Goal: Task Accomplishment & Management: Complete application form

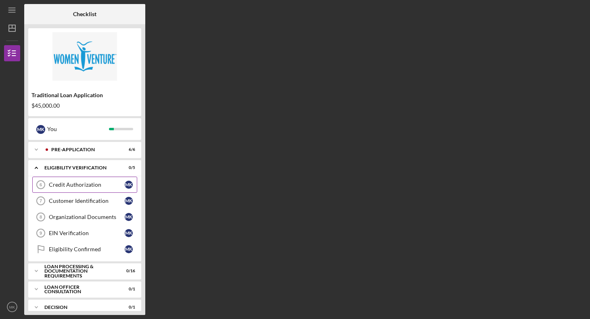
click at [77, 188] on div "Credit Authorization" at bounding box center [87, 184] width 76 height 6
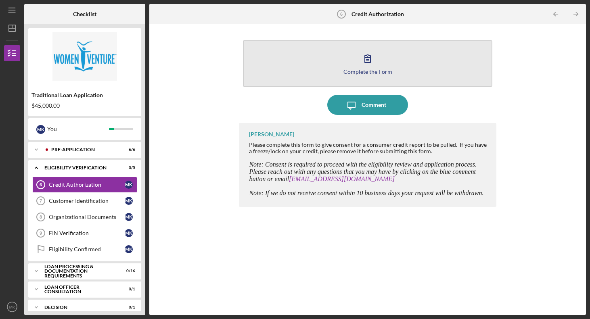
click at [373, 56] on icon "button" at bounding box center [367, 58] width 20 height 20
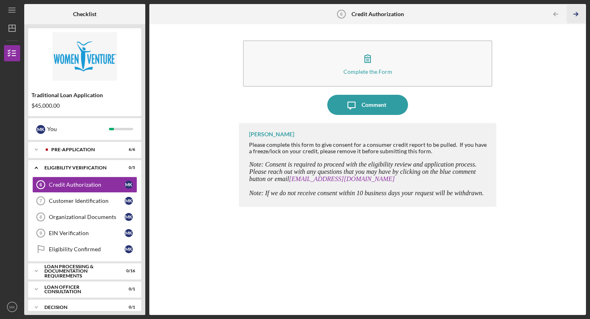
click at [576, 13] on icon "Icon/Table Pagination Arrow" at bounding box center [576, 14] width 18 height 18
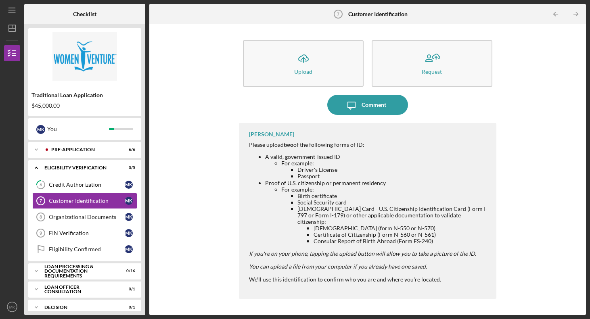
click at [564, 148] on div "Icon/Upload Upload Request Icon/Message Comment [PERSON_NAME] Please upload two…" at bounding box center [367, 169] width 428 height 283
click at [428, 131] on div "[PERSON_NAME] Please upload two of the following forms of ID: A valid, governme…" at bounding box center [367, 211] width 257 height 176
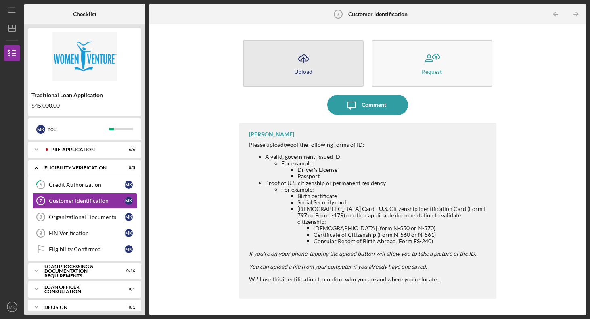
click at [311, 65] on icon "Icon/Upload" at bounding box center [303, 58] width 20 height 20
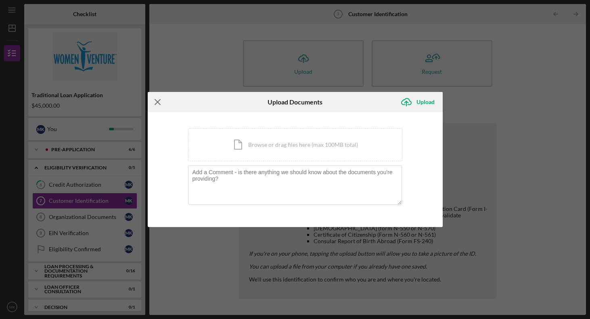
click at [157, 100] on icon "Icon/Menu Close" at bounding box center [158, 102] width 20 height 20
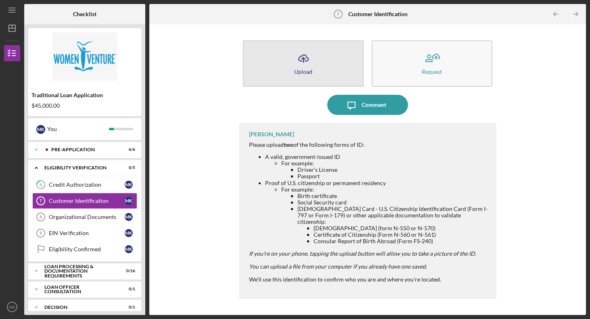
click at [288, 64] on button "Icon/Upload Upload" at bounding box center [303, 63] width 121 height 46
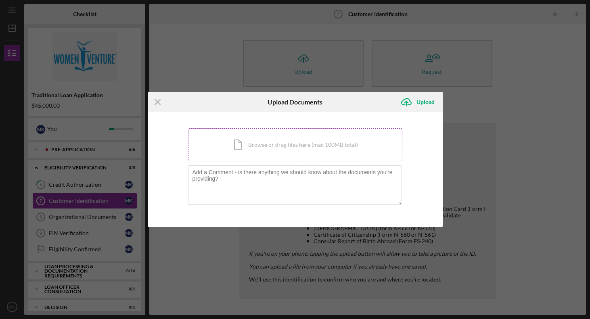
click at [244, 140] on div "Icon/Document Browse or drag files here (max 100MB total) Tap to choose files o…" at bounding box center [295, 144] width 214 height 33
click at [246, 137] on div "Icon/Document Browse or drag files here (max 100MB total) Tap to choose files o…" at bounding box center [295, 144] width 214 height 33
click at [309, 146] on div "Icon/Document Browse or drag files here (max 100MB total) Tap to choose files o…" at bounding box center [295, 144] width 214 height 33
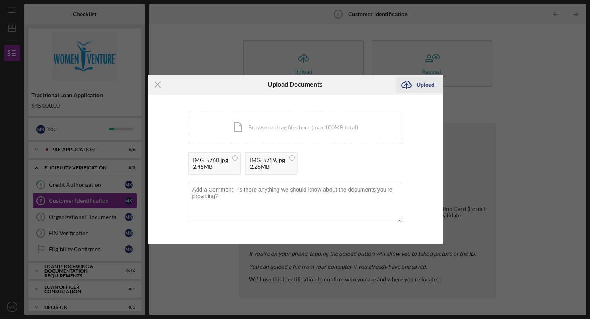
click at [407, 85] on icon "Icon/Upload" at bounding box center [406, 85] width 20 height 20
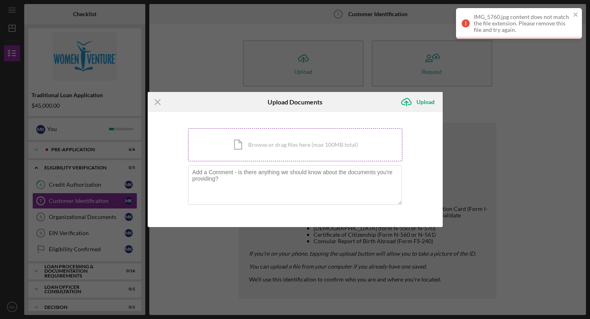
click at [258, 142] on div "Icon/Document Browse or drag files here (max 100MB total) Tap to choose files o…" at bounding box center [295, 144] width 214 height 33
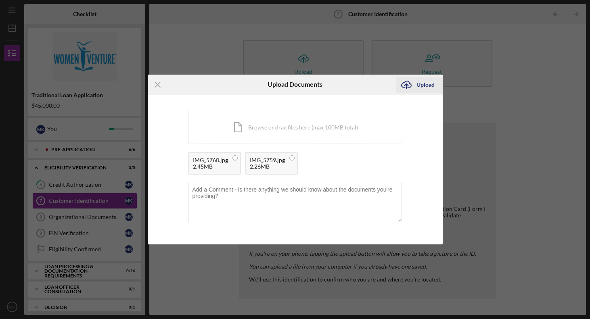
click at [413, 90] on icon "Icon/Upload" at bounding box center [406, 85] width 20 height 20
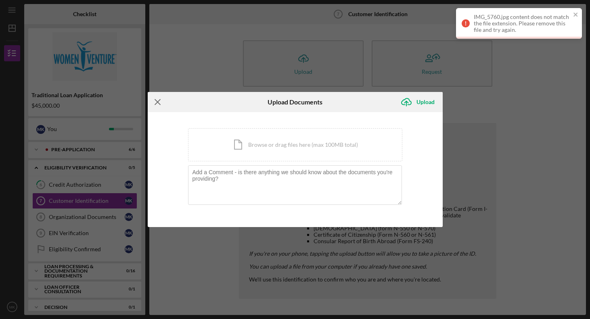
click at [160, 100] on icon "Icon/Menu Close" at bounding box center [158, 102] width 20 height 20
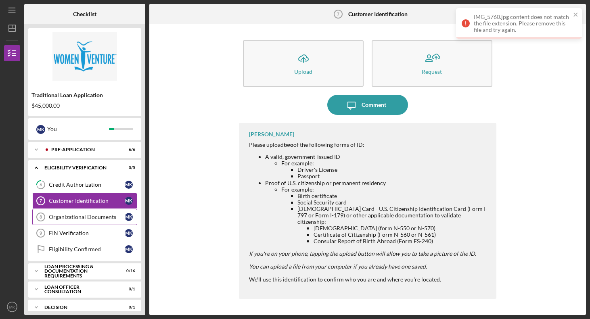
click at [93, 218] on div "Organizational Documents" at bounding box center [87, 217] width 76 height 6
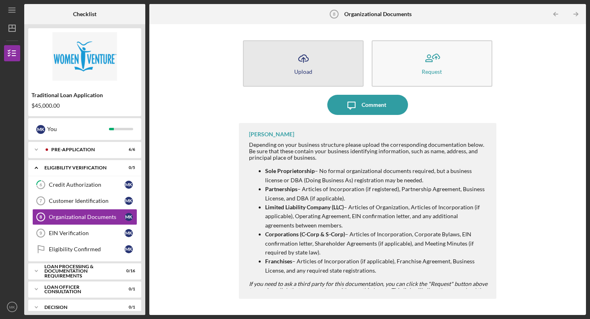
click at [303, 66] on icon "Icon/Upload" at bounding box center [303, 58] width 20 height 20
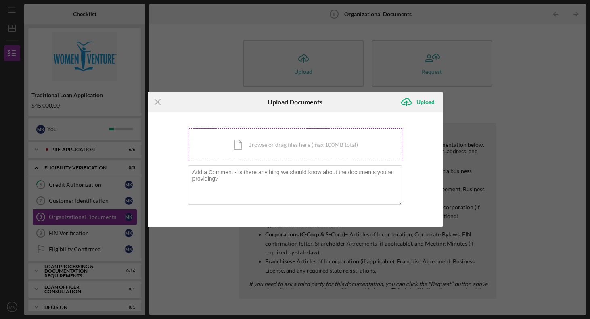
click at [248, 133] on div "Icon/Document Browse or drag files here (max 100MB total) Tap to choose files o…" at bounding box center [295, 144] width 214 height 33
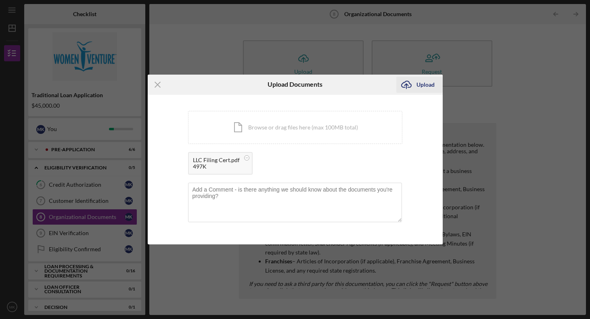
click at [407, 81] on icon "Icon/Upload" at bounding box center [406, 85] width 20 height 20
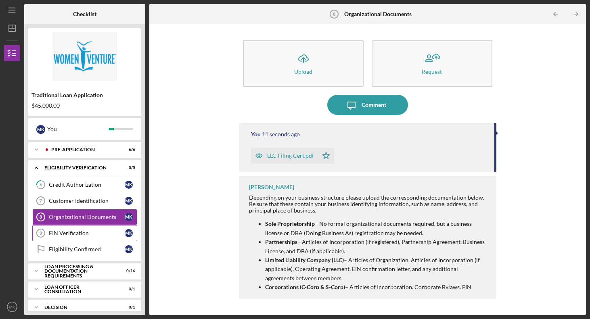
click at [97, 231] on div "EIN Verification" at bounding box center [87, 233] width 76 height 6
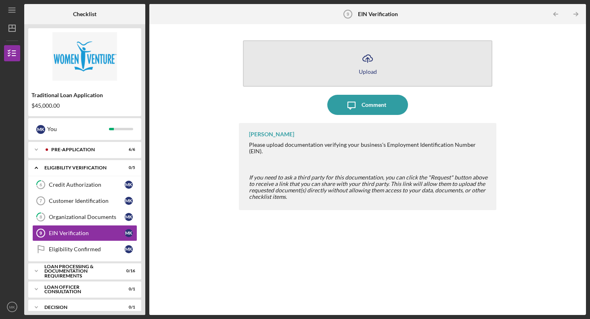
click at [376, 52] on icon "Icon/Upload" at bounding box center [367, 58] width 20 height 20
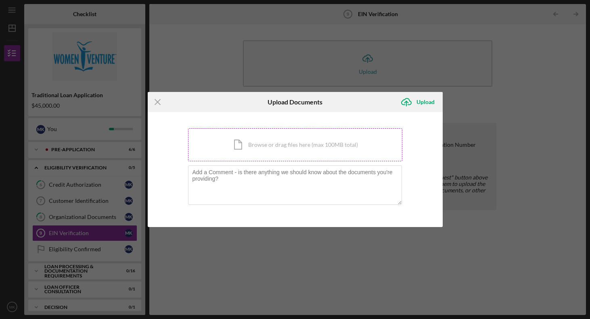
click at [244, 136] on div "Icon/Document Browse or drag files here (max 100MB total) Tap to choose files o…" at bounding box center [295, 144] width 214 height 33
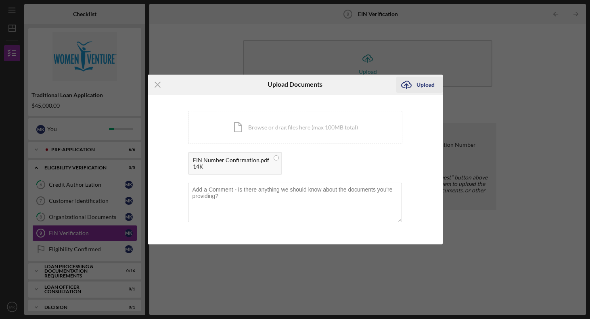
click at [423, 84] on div "Upload" at bounding box center [425, 85] width 18 height 16
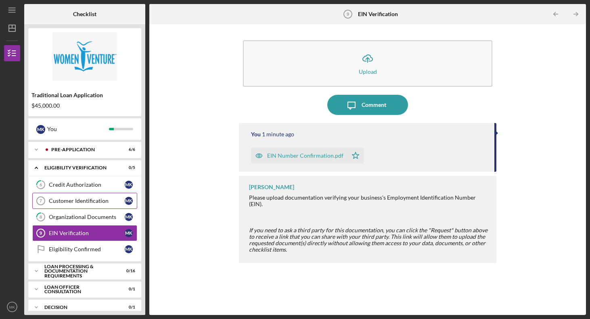
click at [88, 202] on div "Customer Identification" at bounding box center [87, 201] width 76 height 6
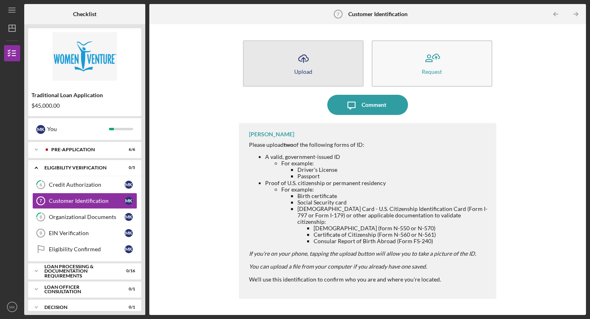
click at [286, 64] on button "Icon/Upload Upload" at bounding box center [303, 63] width 121 height 46
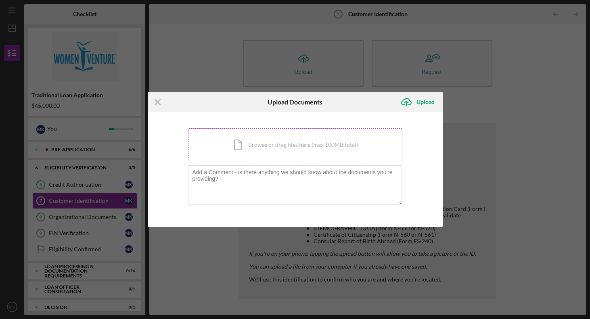
click at [238, 138] on div "Icon/Document Browse or drag files here (max 100MB total) Tap to choose files o…" at bounding box center [295, 144] width 214 height 33
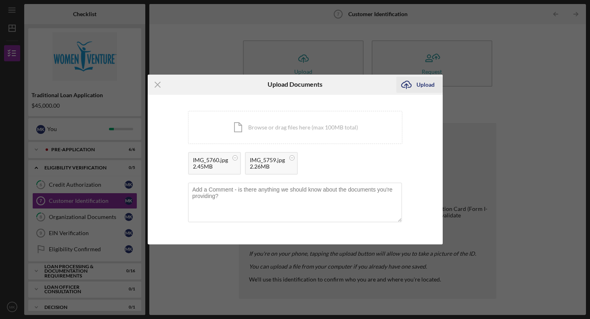
click at [423, 81] on div "Upload" at bounding box center [425, 85] width 18 height 16
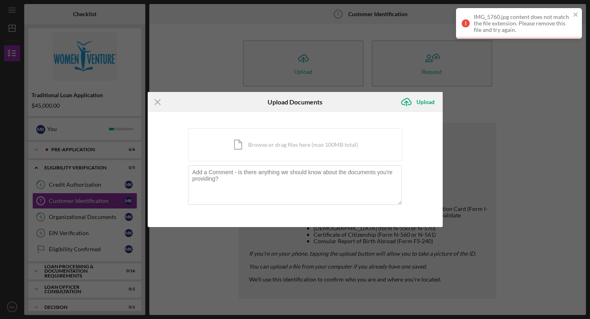
click at [571, 11] on div "IMG_5760.jpg content does not match the file extension. Please remove this file…" at bounding box center [516, 23] width 114 height 24
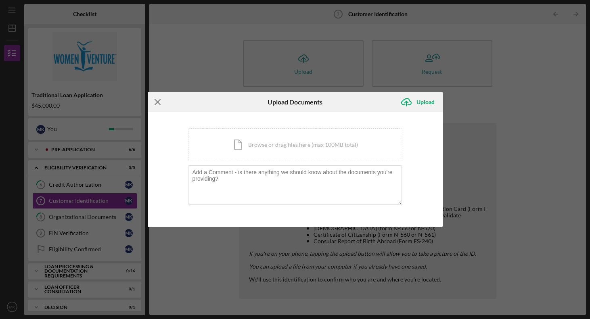
click at [154, 105] on icon "Icon/Menu Close" at bounding box center [158, 102] width 20 height 20
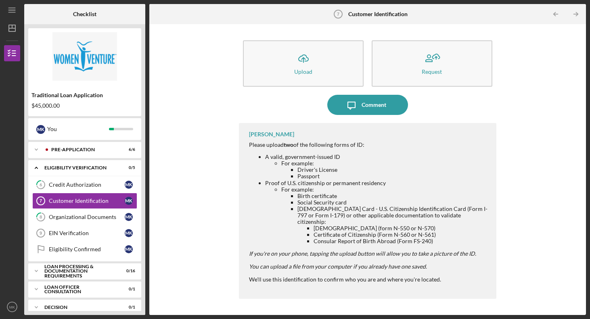
click at [219, 127] on div "Icon/Upload Upload Request Icon/Message Comment [PERSON_NAME] Please upload two…" at bounding box center [367, 169] width 428 height 283
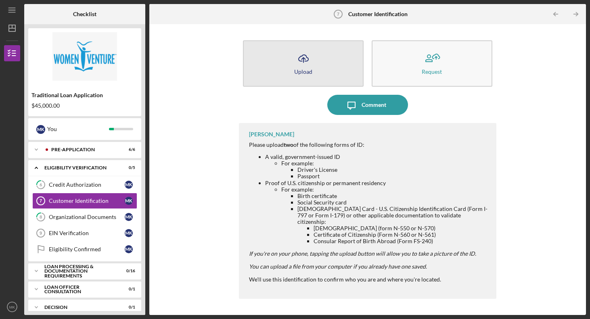
click at [310, 56] on icon "Icon/Upload" at bounding box center [303, 58] width 20 height 20
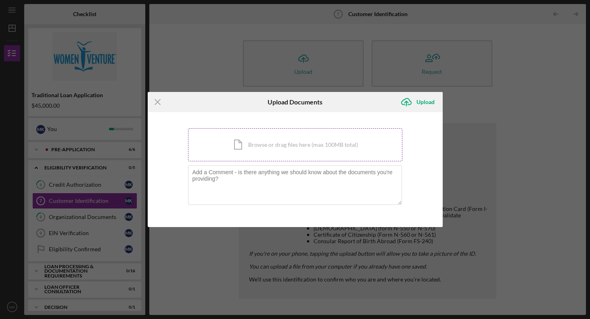
click at [274, 146] on div "Icon/Document Browse or drag files here (max 100MB total) Tap to choose files o…" at bounding box center [295, 144] width 214 height 33
click at [512, 81] on div "Icon/Menu Close Upload Documents Icon/Upload Upload You're uploading documents …" at bounding box center [295, 159] width 590 height 319
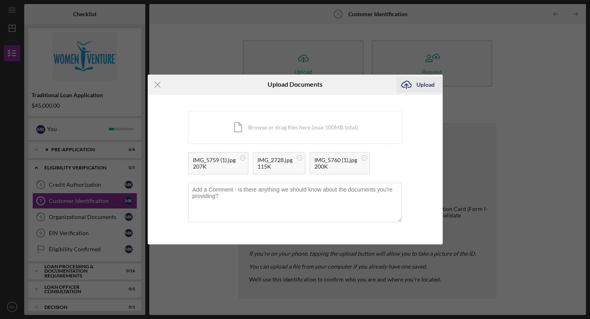
click at [420, 89] on div "Upload" at bounding box center [425, 85] width 18 height 16
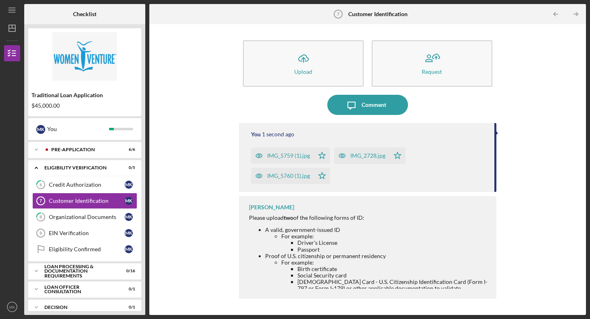
click at [259, 128] on div "You 1 second ago IMG_5759 (1).jpg Icon/Star IMG_2728.jpg Icon/Star IMG_5760 (1)…" at bounding box center [367, 157] width 257 height 69
click at [198, 140] on div "Icon/Upload Upload Request Icon/Message Comment You 2 seconds ago IMG_5759 (1).…" at bounding box center [367, 169] width 428 height 283
click at [199, 110] on div "Icon/Upload Upload Request Icon/Message Comment You 14 seconds ago IMG_5759 (1)…" at bounding box center [367, 169] width 428 height 283
click at [172, 189] on div "Icon/Upload Upload Request Icon/Message Comment You 15 seconds ago IMG_5759 (1)…" at bounding box center [367, 169] width 428 height 283
click at [98, 187] on div "Credit Authorization" at bounding box center [87, 184] width 76 height 6
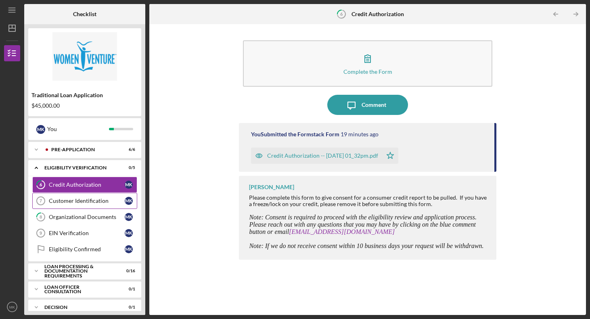
click at [90, 206] on link "Customer Identification 7 Customer Identification M K" at bounding box center [84, 201] width 105 height 16
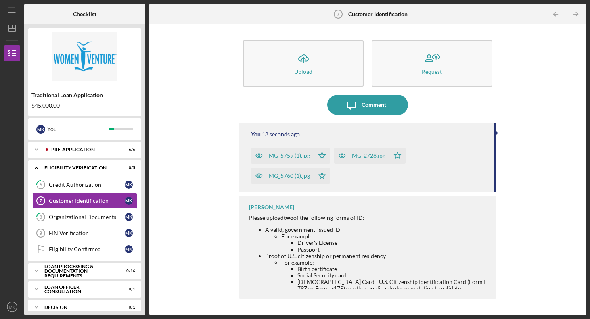
click at [571, 122] on div "Icon/Upload Upload Request Icon/Message Comment You 18 seconds ago IMG_5759 (1)…" at bounding box center [367, 169] width 428 height 283
click at [345, 238] on li "For example: Driver's License Passport" at bounding box center [384, 242] width 206 height 19
click at [577, 16] on icon "Icon/Table Pagination Arrow" at bounding box center [576, 14] width 18 height 18
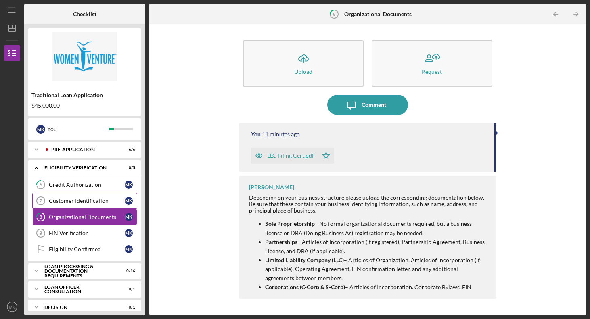
click at [81, 200] on div "Customer Identification" at bounding box center [87, 201] width 76 height 6
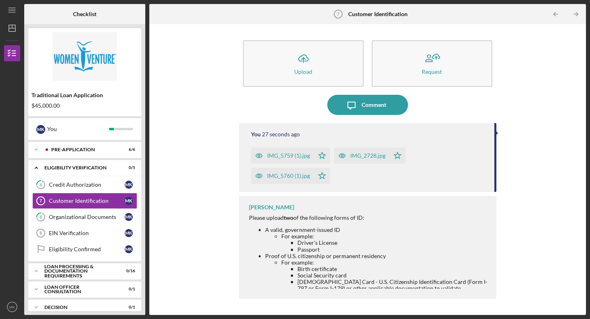
click at [211, 140] on div "Icon/Upload Upload Request Icon/Message Comment You 27 seconds ago IMG_5759 (1)…" at bounding box center [367, 169] width 428 height 283
click at [492, 128] on div "You 29 seconds ago IMG_5759 (1).jpg Icon/Star IMG_2728.jpg Icon/Star IMG_5760 (…" at bounding box center [367, 157] width 257 height 69
click at [46, 275] on div "Loan Processing & Documentation Requirements" at bounding box center [87, 271] width 87 height 9
click at [68, 250] on div "Eligibility Confirmed" at bounding box center [87, 249] width 76 height 6
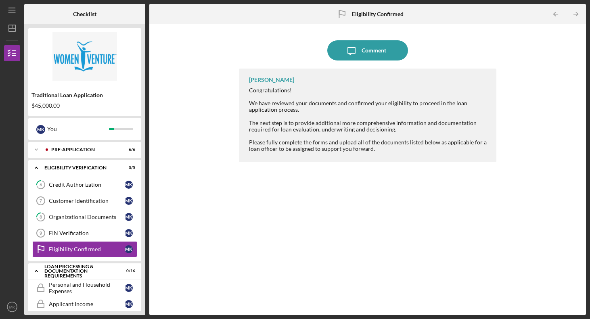
click at [233, 188] on div "Icon/Message Comment [PERSON_NAME] Congratulations! We have reviewed your docum…" at bounding box center [367, 169] width 428 height 283
click at [84, 231] on div "EIN Verification" at bounding box center [87, 233] width 76 height 6
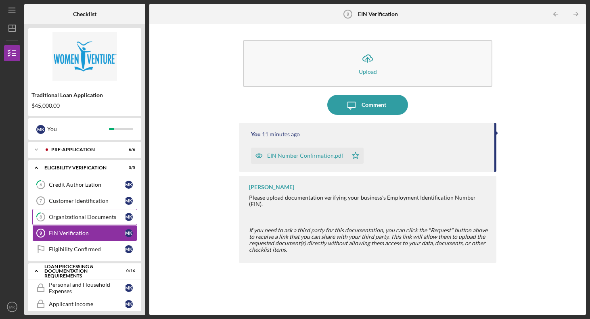
click at [82, 217] on div "Organizational Documents" at bounding box center [87, 217] width 76 height 6
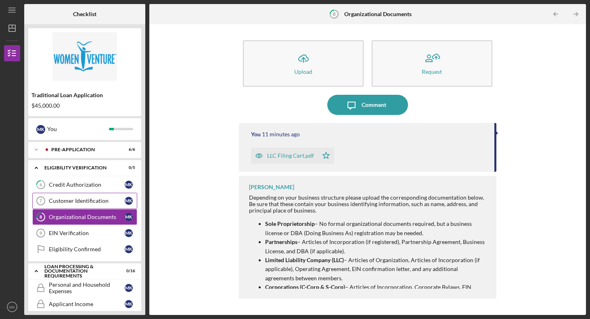
click at [87, 200] on div "Customer Identification" at bounding box center [87, 201] width 76 height 6
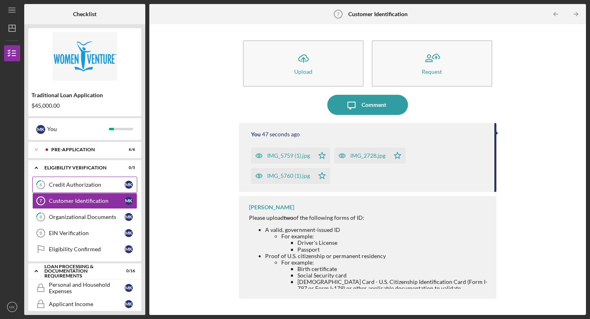
click at [90, 183] on div "Credit Authorization" at bounding box center [87, 184] width 76 height 6
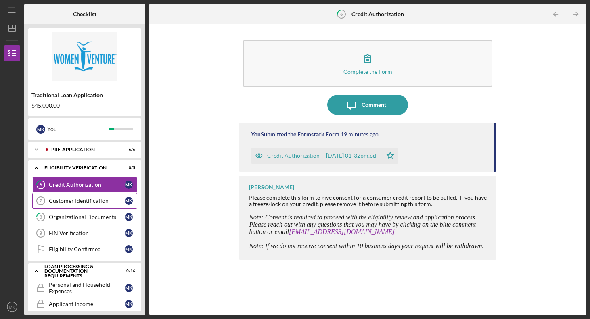
click at [91, 204] on div "Customer Identification" at bounding box center [87, 201] width 76 height 6
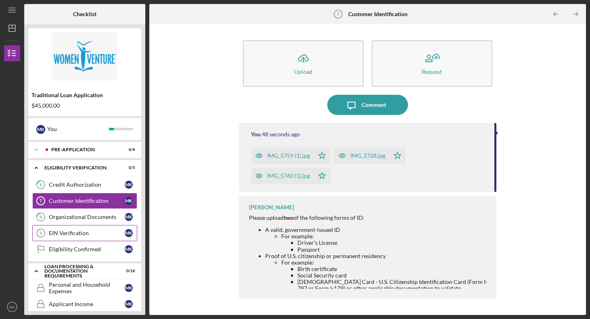
click at [80, 231] on div "EIN Verification" at bounding box center [87, 233] width 76 height 6
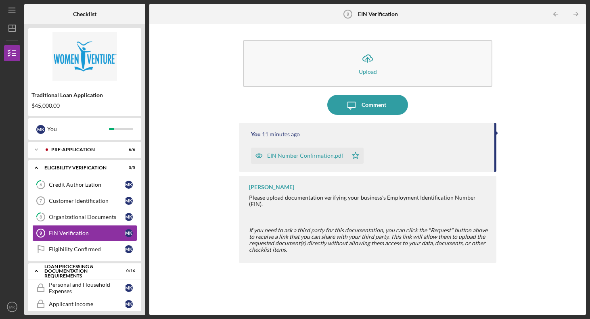
click at [177, 21] on div at bounding box center [222, 14] width 146 height 20
